Goal: Use online tool/utility: Utilize a website feature to perform a specific function

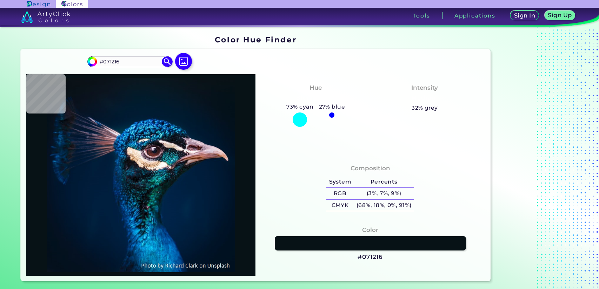
type input "#09131a"
type input "#09131A"
type input "#071822"
type input "#071924"
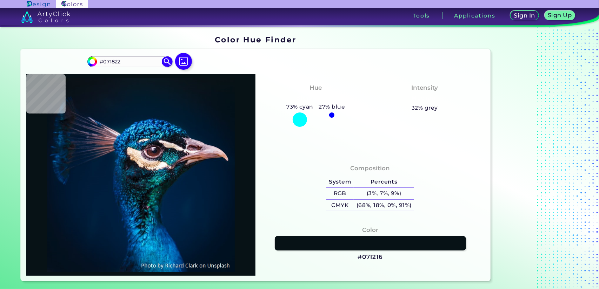
type input "#071924"
type input "#071923"
type input "#0a1823"
type input "#0A1823"
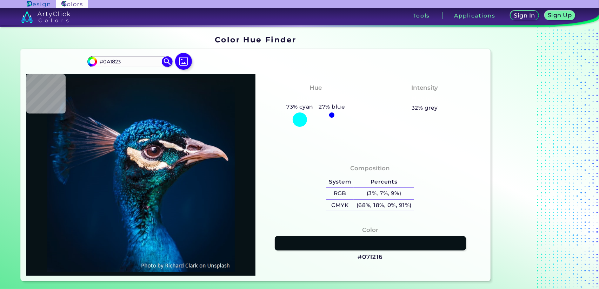
type input "#0a1720"
type input "#0A1720"
type input "#0a171f"
type input "#0A171F"
type input "#09161e"
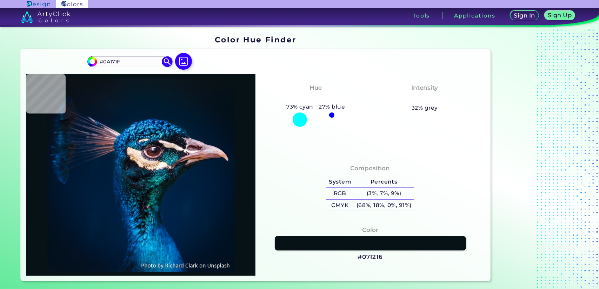
type input "#09161E"
type input "#0b151d"
type input "#0B151D"
type input "#0a151c"
click at [127, 65] on input "#0A151C" at bounding box center [129, 61] width 65 height 9
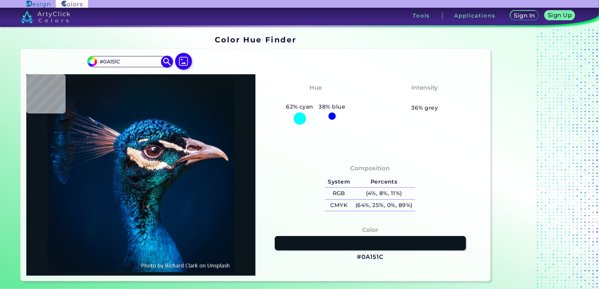
click at [127, 65] on input "#0A151C" at bounding box center [129, 61] width 65 height 9
paste input "5c53ce"
type input "#5c53ce"
click at [168, 62] on img at bounding box center [167, 62] width 12 height 12
type input "#5c53ce"
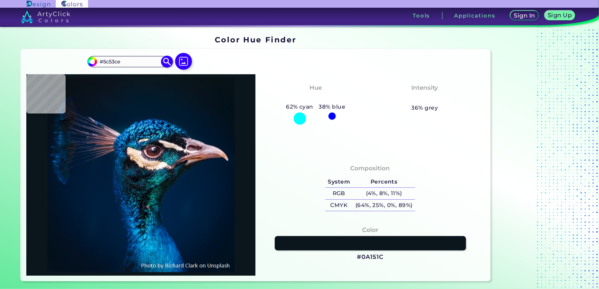
type input "#5C53CE"
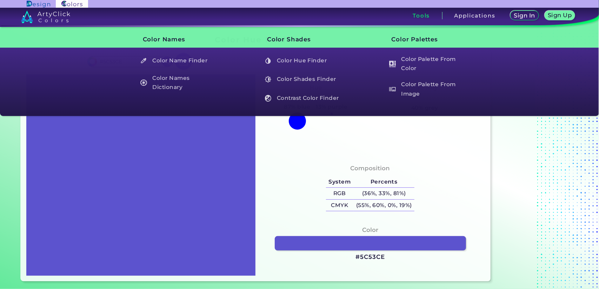
click at [426, 15] on h3 "Tools" at bounding box center [420, 15] width 17 height 5
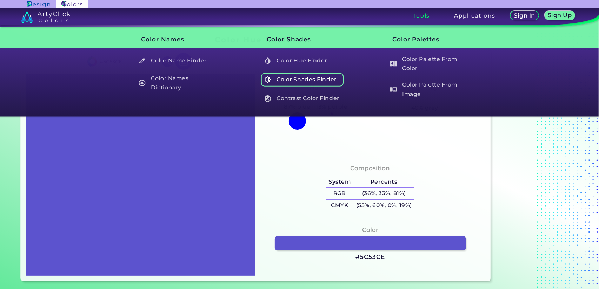
click at [303, 81] on h5 "Color Shades Finder" at bounding box center [302, 79] width 82 height 13
